Goal: Information Seeking & Learning: Understand process/instructions

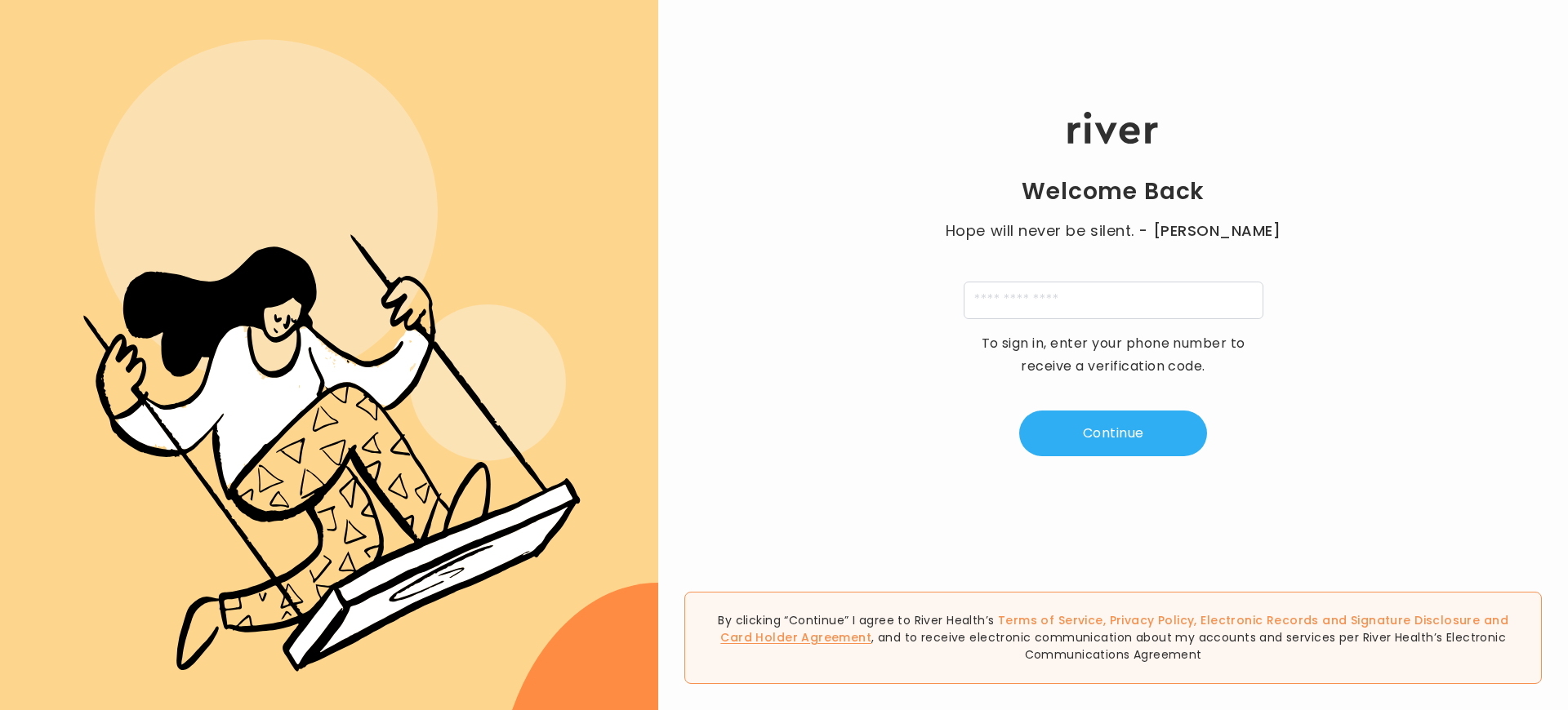
click at [872, 638] on link "Card Holder Agreement" at bounding box center [796, 638] width 151 height 17
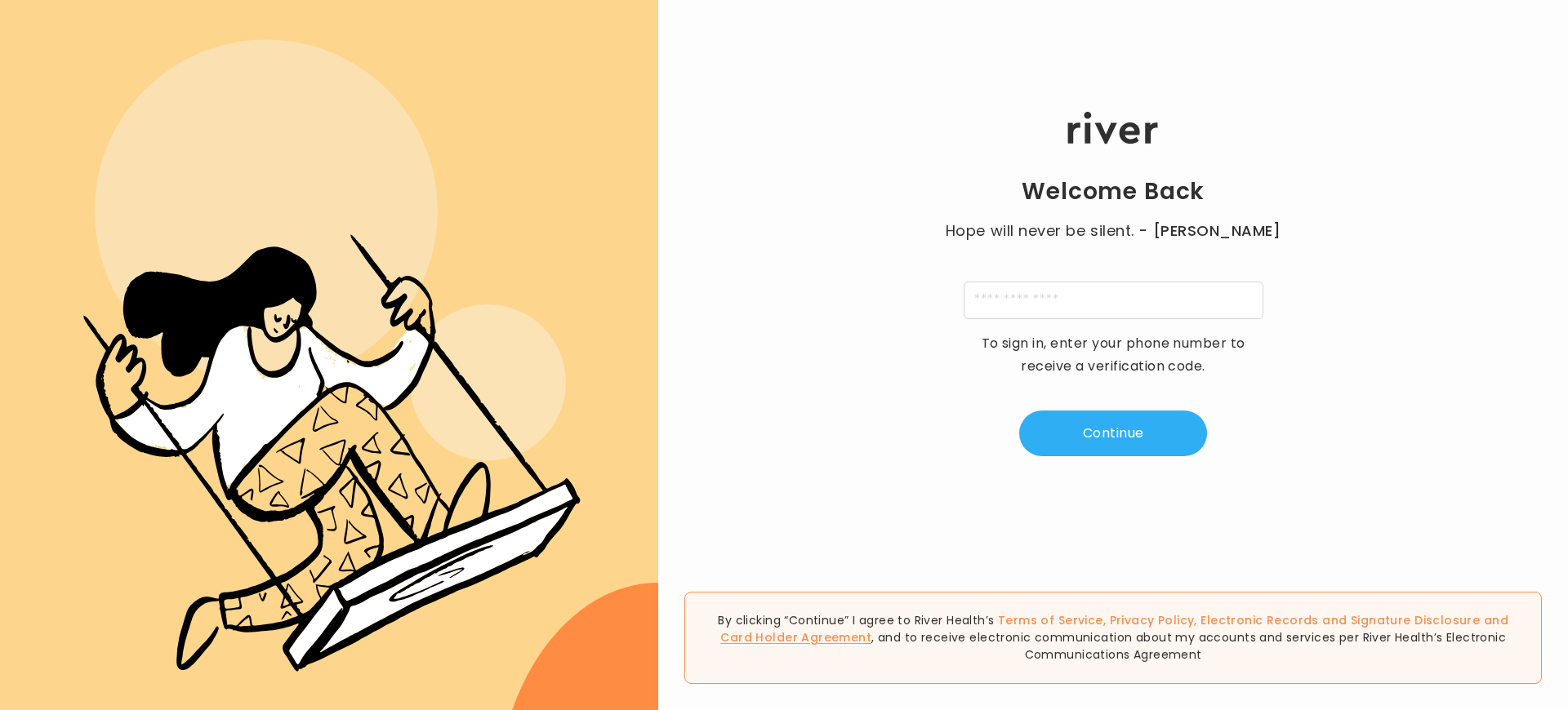
click at [872, 638] on link "Card Holder Agreement" at bounding box center [796, 638] width 151 height 17
